Goal: Task Accomplishment & Management: Use online tool/utility

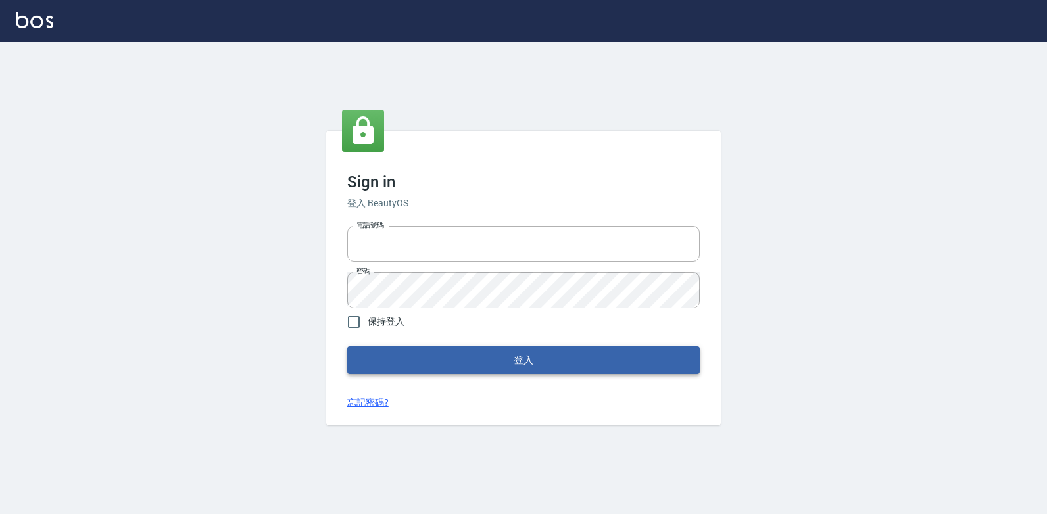
type input "047265856"
click at [493, 361] on button "登入" at bounding box center [523, 360] width 352 height 28
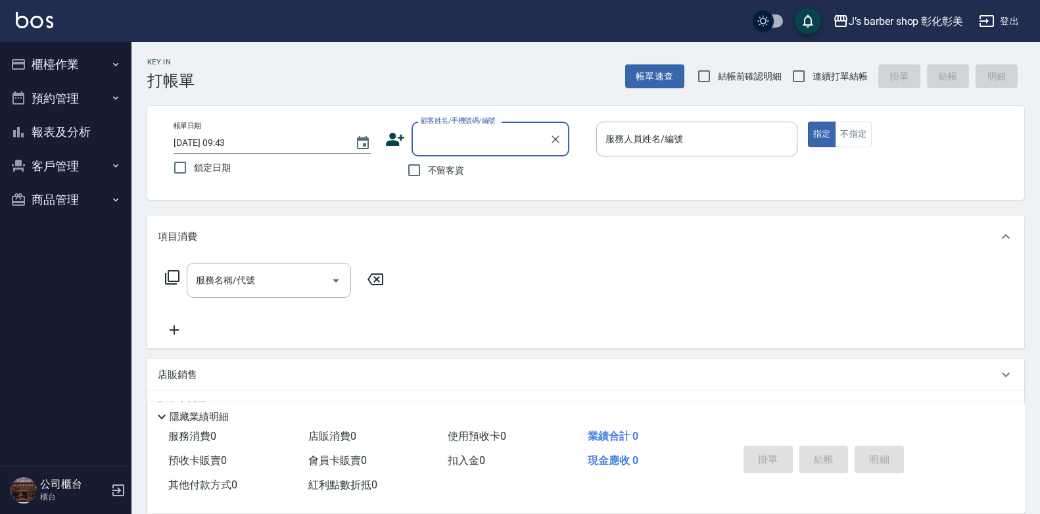
click at [80, 86] on button "預約管理" at bounding box center [65, 99] width 121 height 34
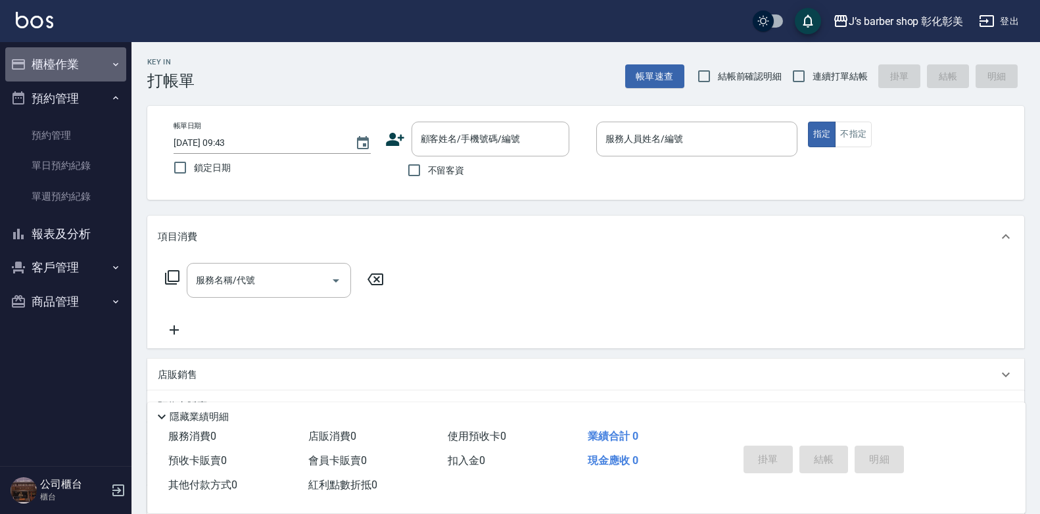
click at [66, 59] on button "櫃檯作業" at bounding box center [65, 64] width 121 height 34
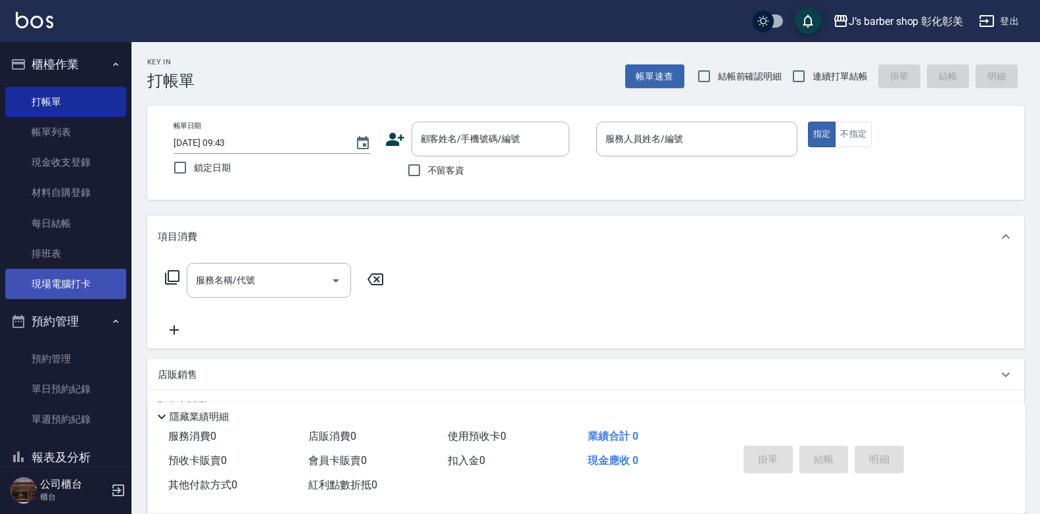
click at [95, 276] on link "現場電腦打卡" at bounding box center [65, 284] width 121 height 30
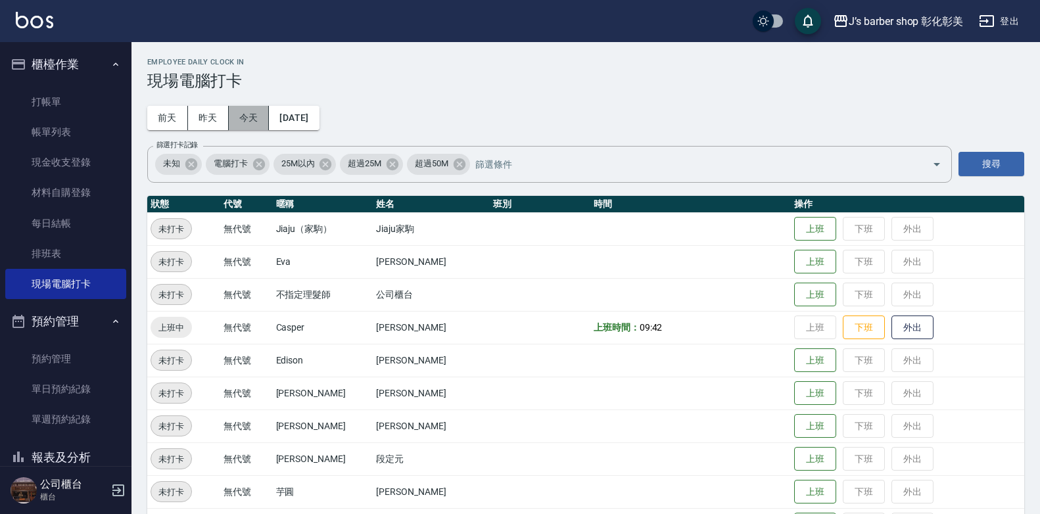
click at [251, 111] on button "今天" at bounding box center [249, 118] width 41 height 24
click at [75, 347] on link "預約管理" at bounding box center [65, 359] width 121 height 30
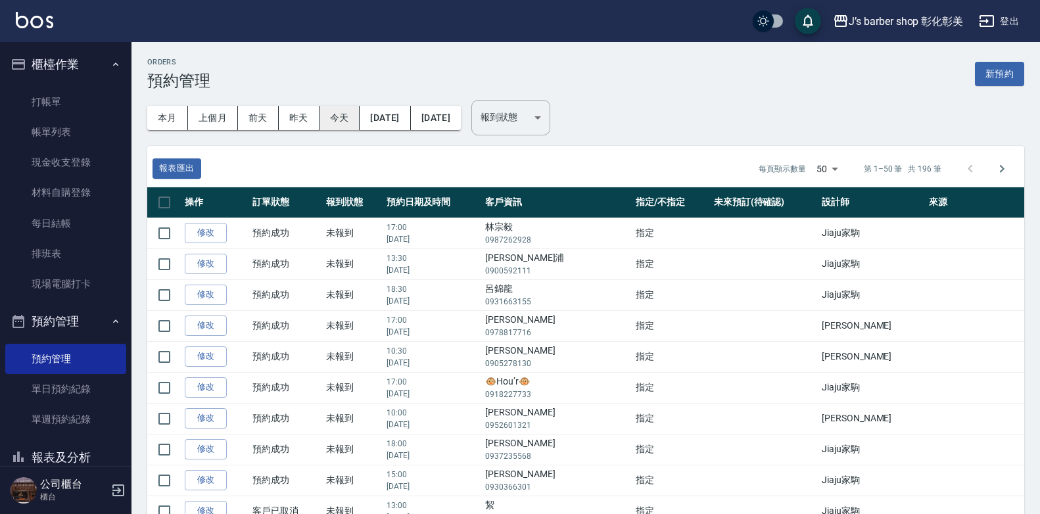
click at [348, 117] on button "今天" at bounding box center [340, 118] width 41 height 24
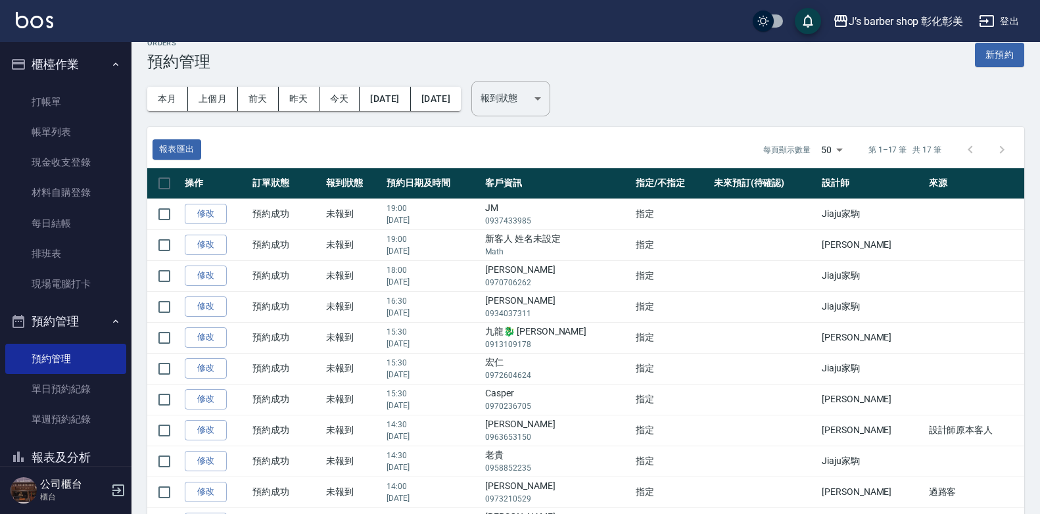
scroll to position [18, 0]
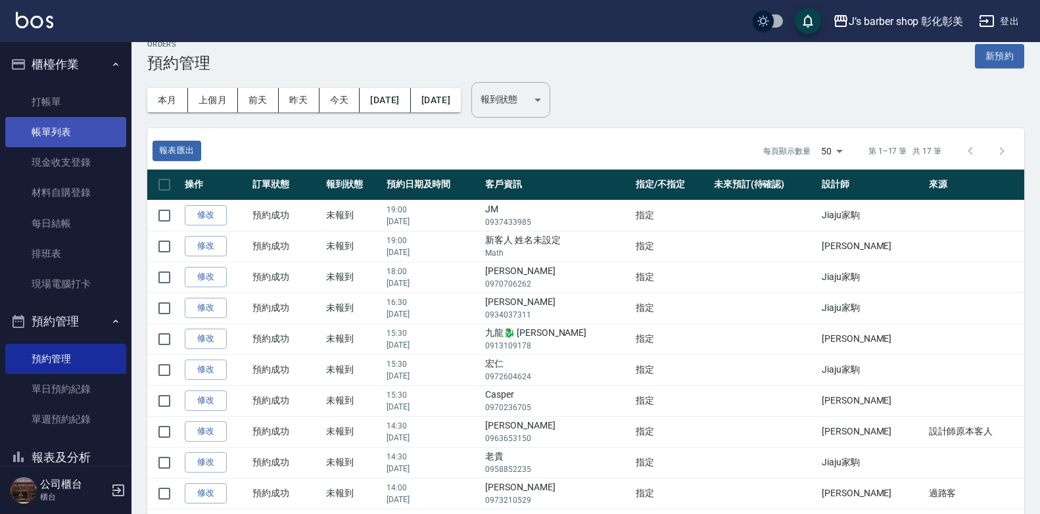
click at [35, 130] on link "帳單列表" at bounding box center [65, 132] width 121 height 30
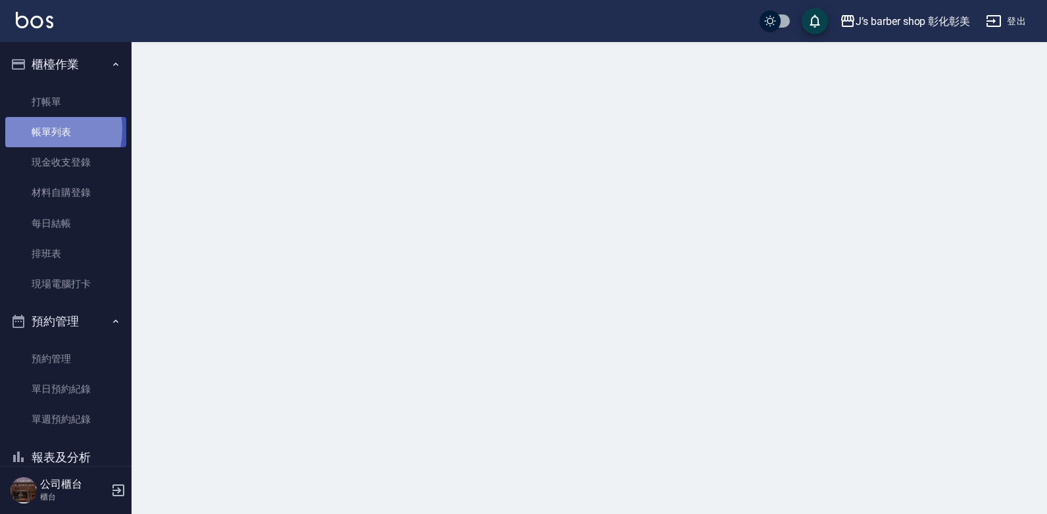
click at [35, 130] on link "帳單列表" at bounding box center [65, 132] width 121 height 30
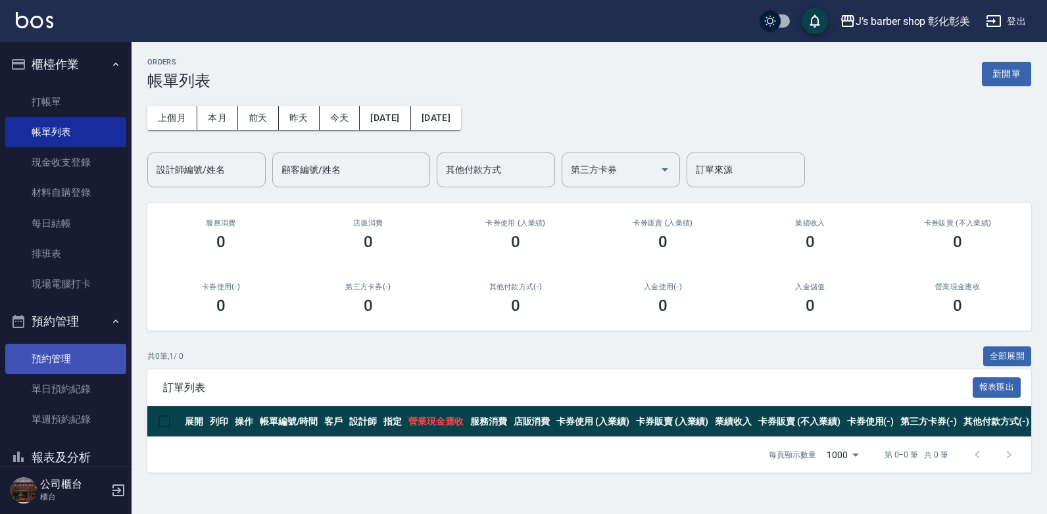
click at [51, 360] on link "預約管理" at bounding box center [65, 359] width 121 height 30
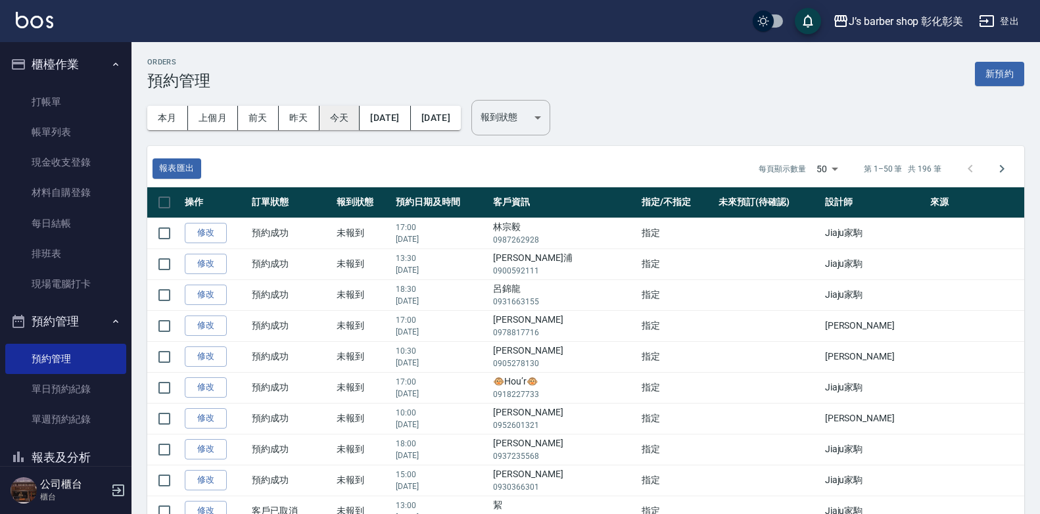
click at [346, 113] on button "今天" at bounding box center [340, 118] width 41 height 24
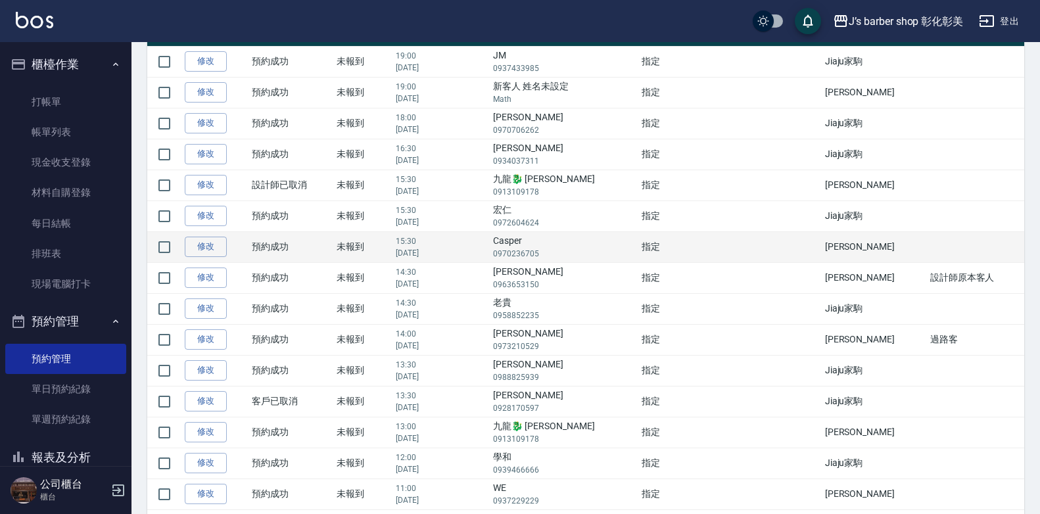
scroll to position [149, 0]
